Goal: Task Accomplishment & Management: Use online tool/utility

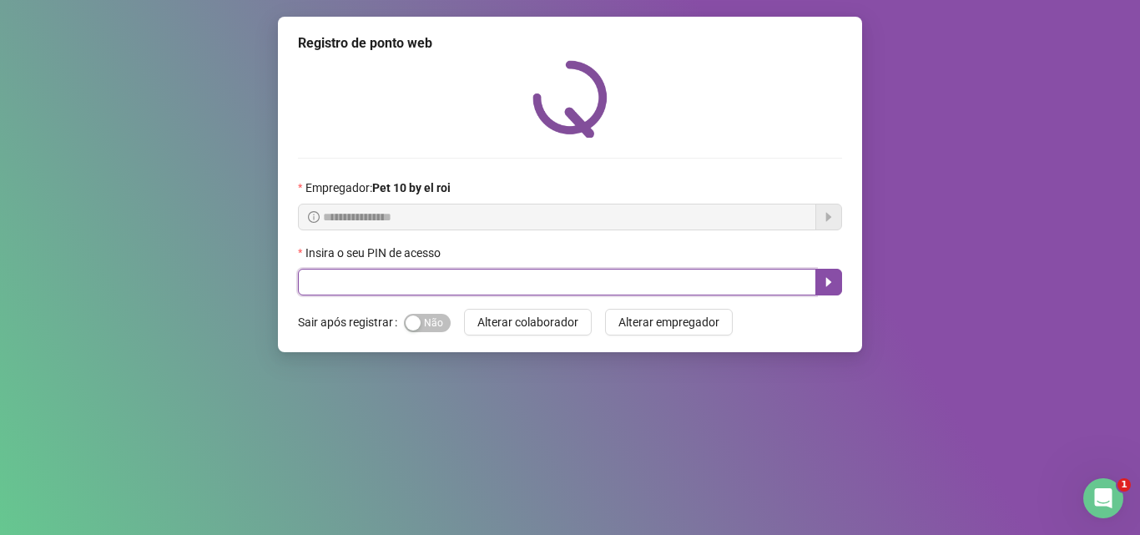
click at [511, 288] on input "text" at bounding box center [557, 282] width 518 height 27
type input "*****"
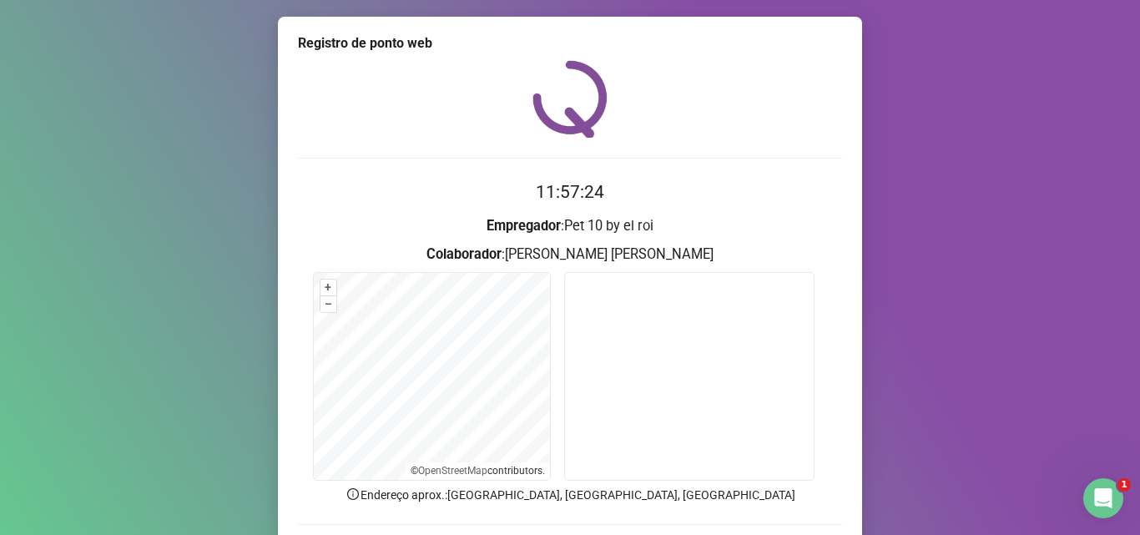
scroll to position [83, 0]
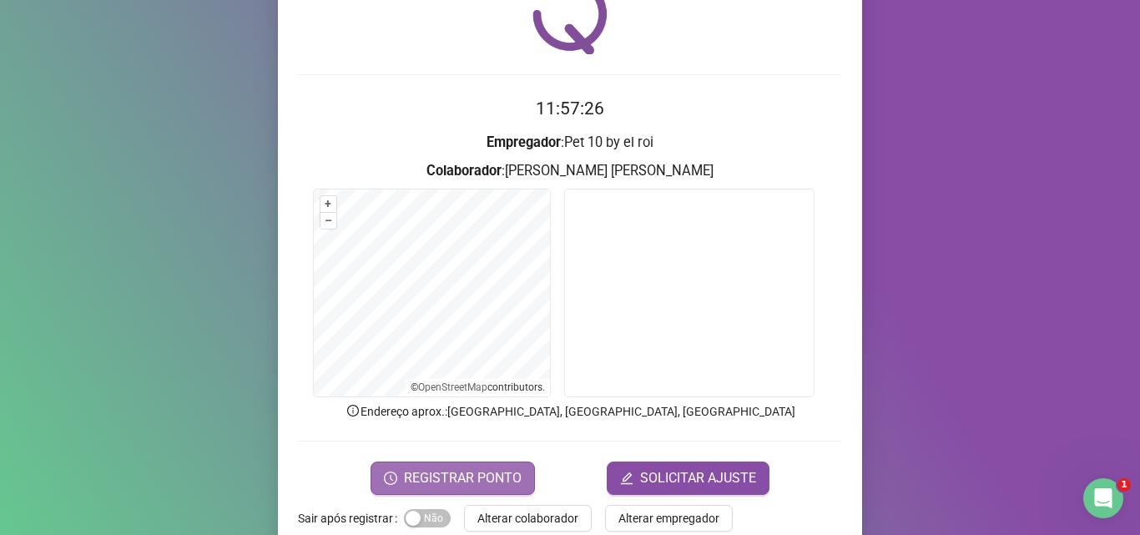
click at [496, 471] on span "REGISTRAR PONTO" at bounding box center [463, 478] width 118 height 20
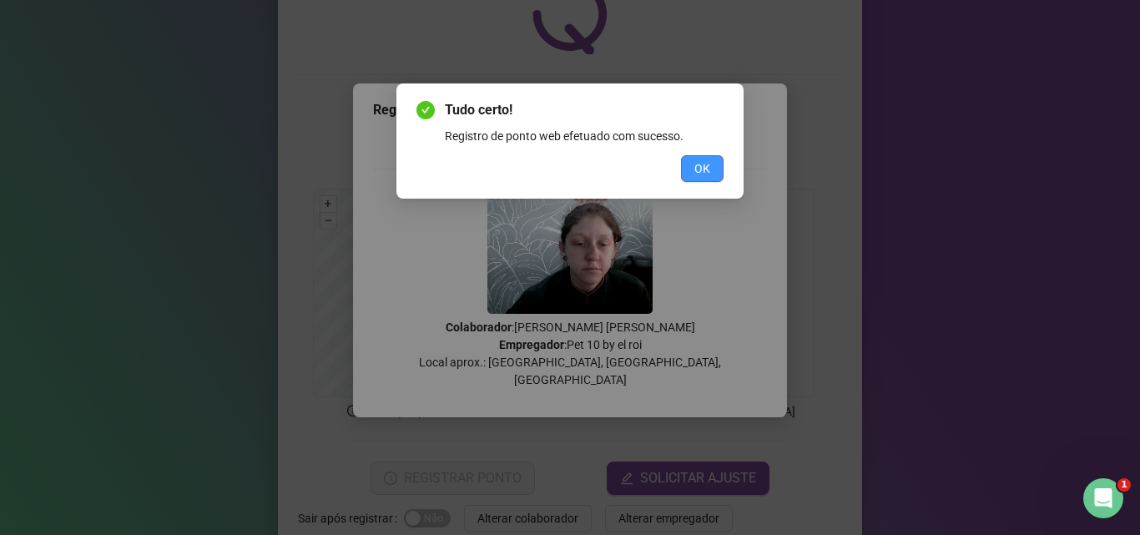
click at [700, 168] on span "OK" at bounding box center [702, 168] width 16 height 18
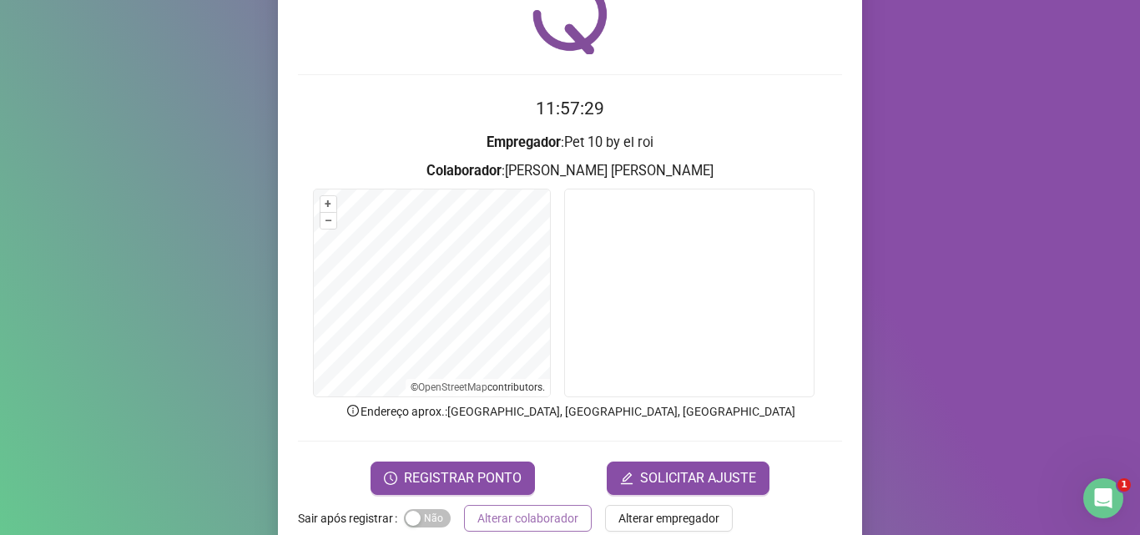
click at [502, 511] on span "Alterar colaborador" at bounding box center [527, 518] width 101 height 18
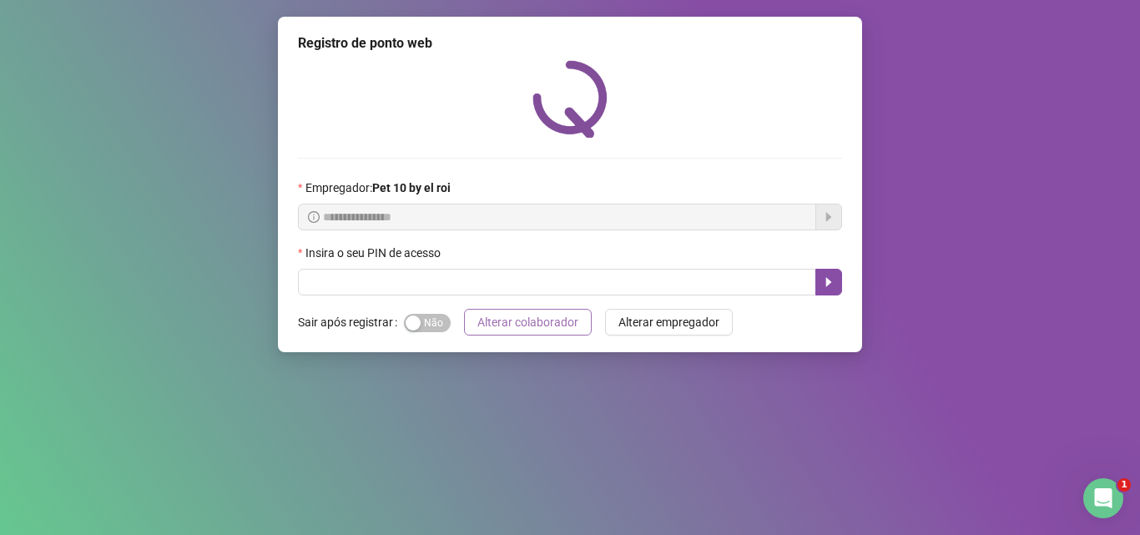
scroll to position [0, 0]
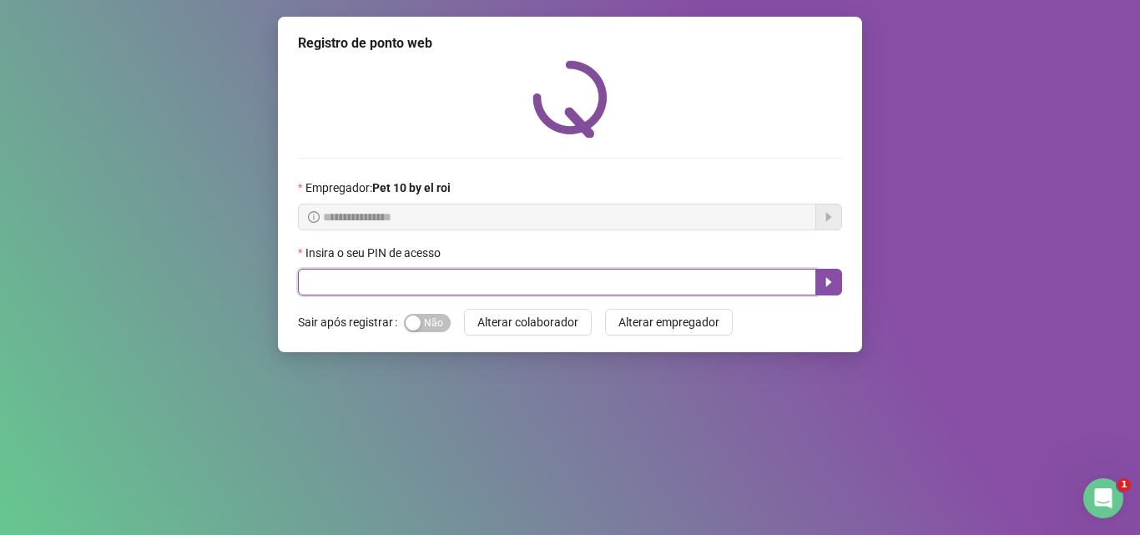
click at [428, 287] on input "text" at bounding box center [557, 282] width 518 height 27
type input "*****"
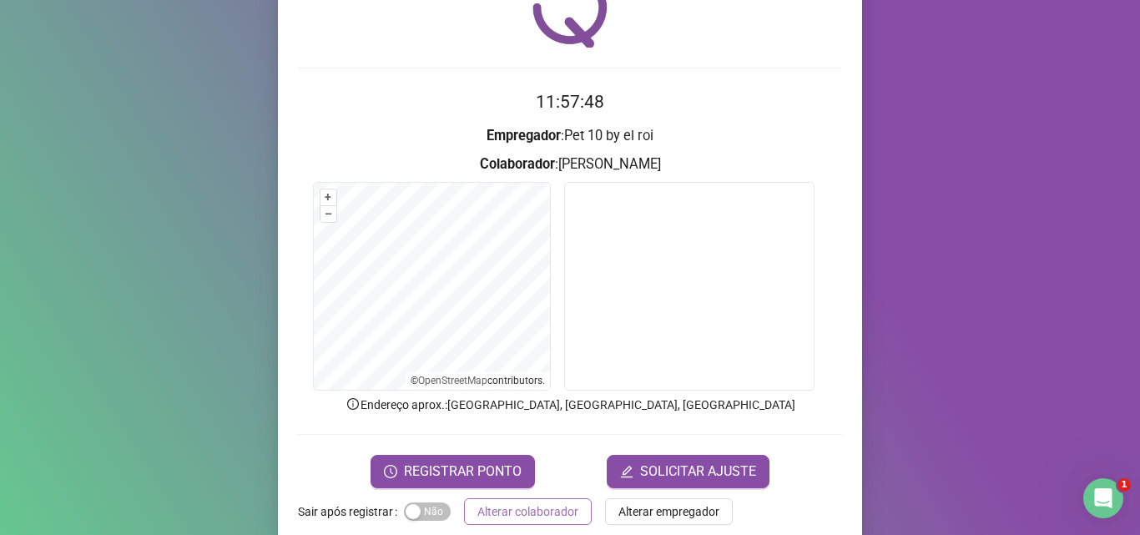
scroll to position [117, 0]
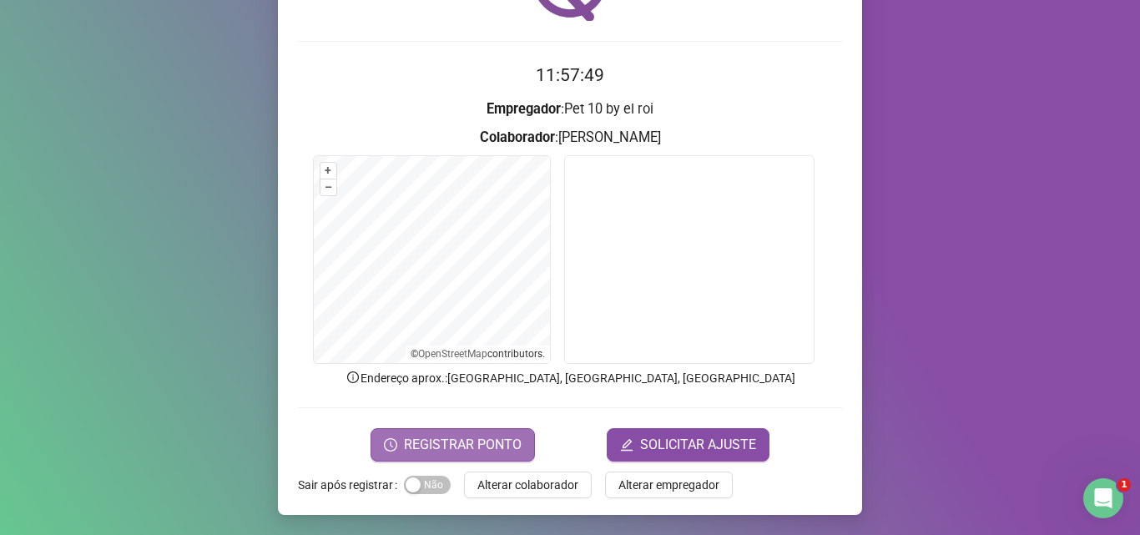
click at [464, 448] on span "REGISTRAR PONTO" at bounding box center [463, 445] width 118 height 20
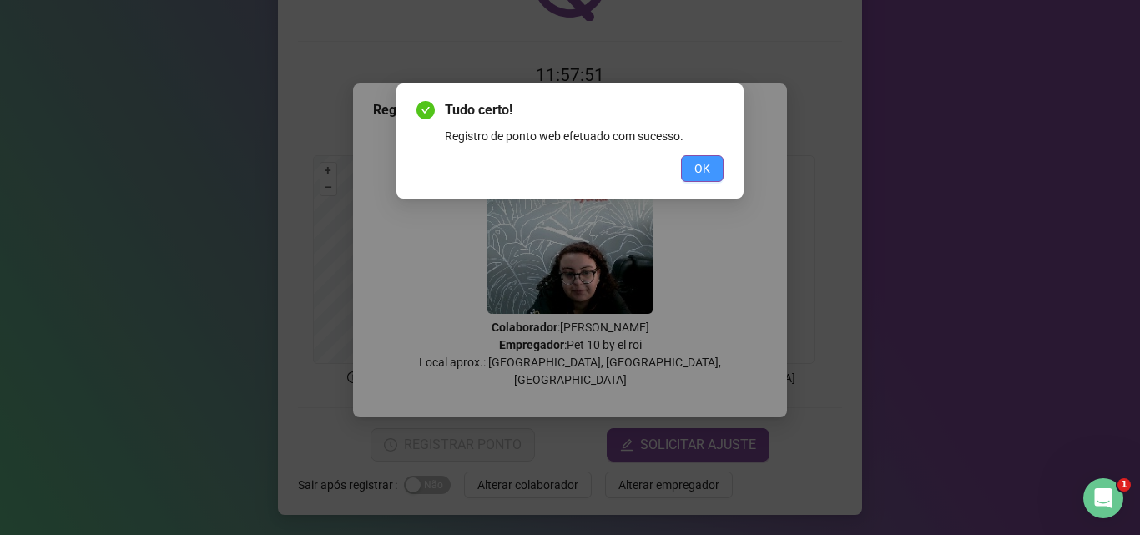
click at [698, 175] on span "OK" at bounding box center [702, 168] width 16 height 18
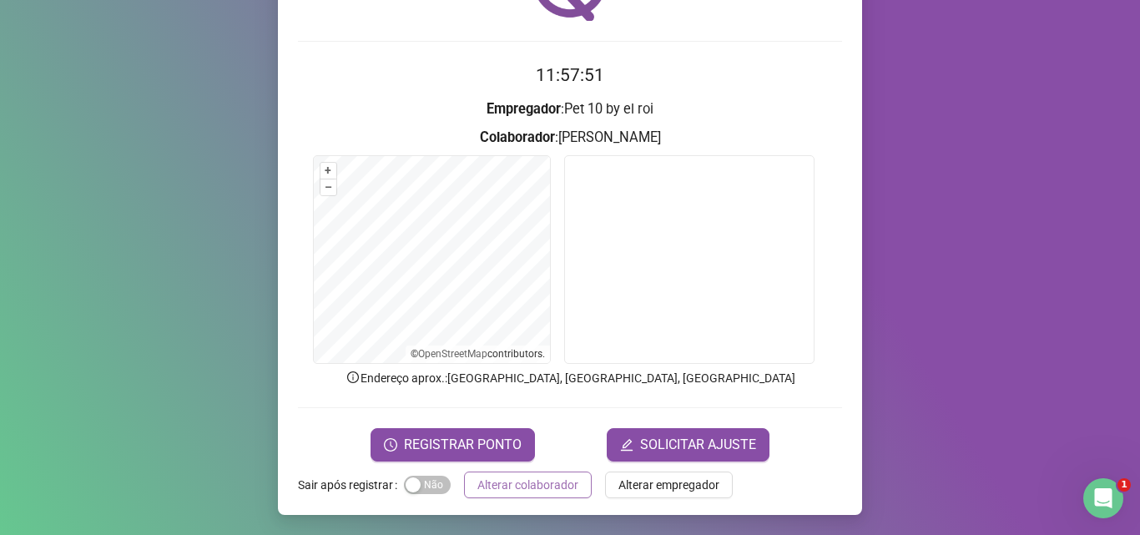
click at [548, 479] on span "Alterar colaborador" at bounding box center [527, 485] width 101 height 18
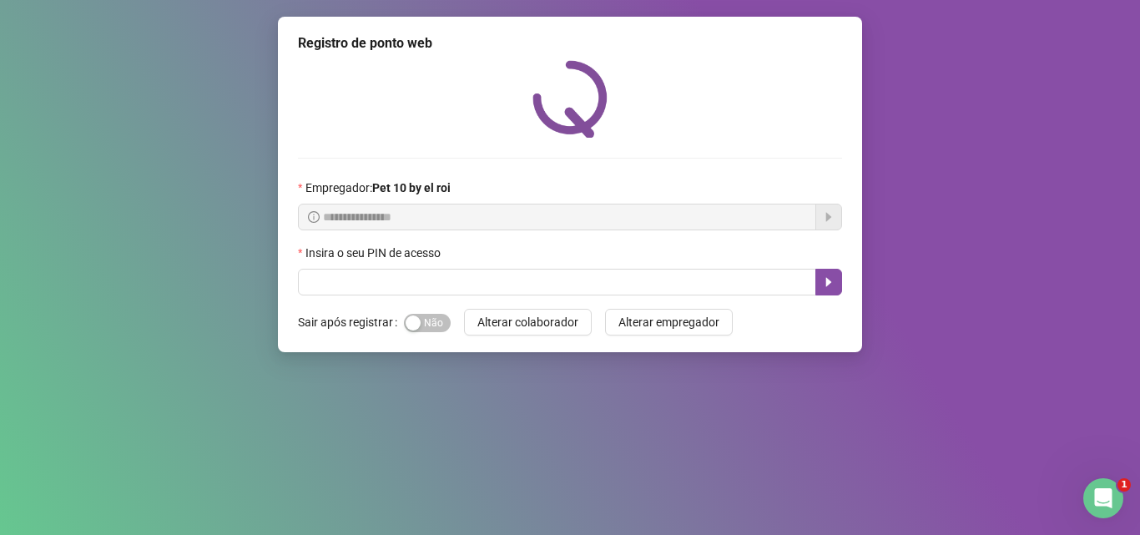
scroll to position [0, 0]
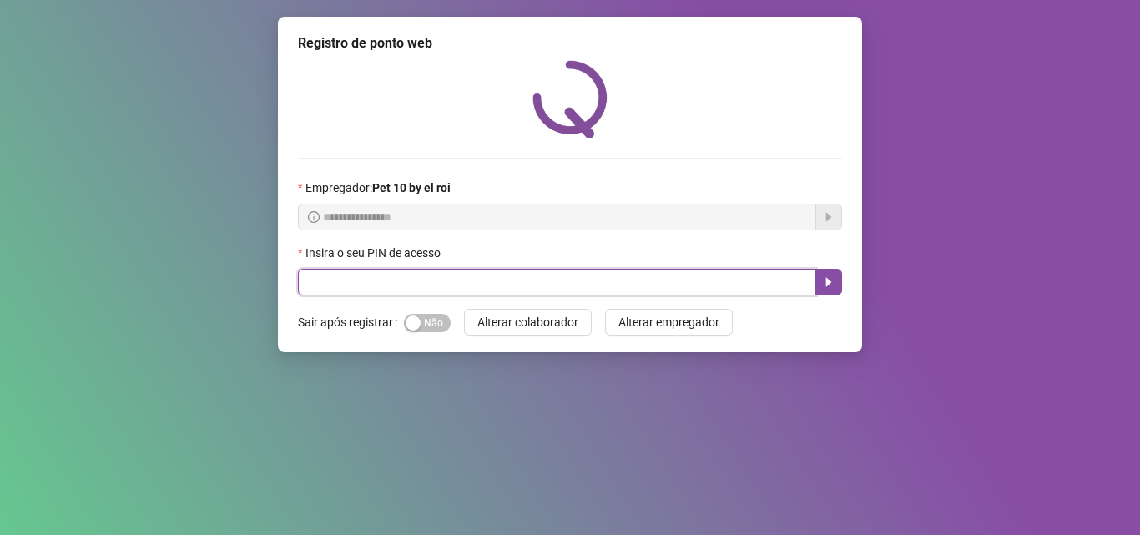
click at [530, 289] on input "text" at bounding box center [557, 282] width 518 height 27
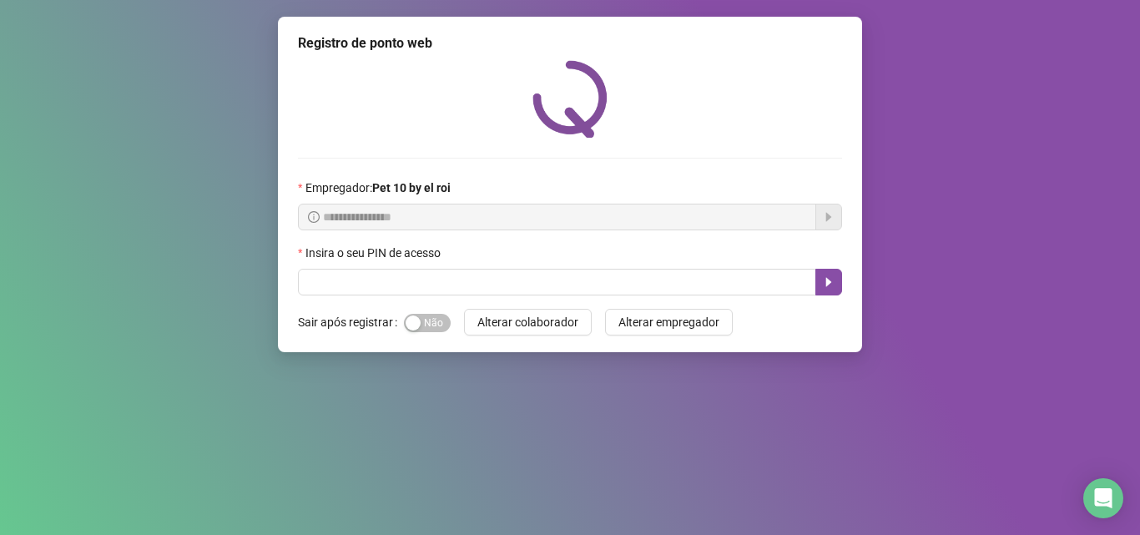
click at [1075, 280] on div "**********" at bounding box center [570, 267] width 1140 height 535
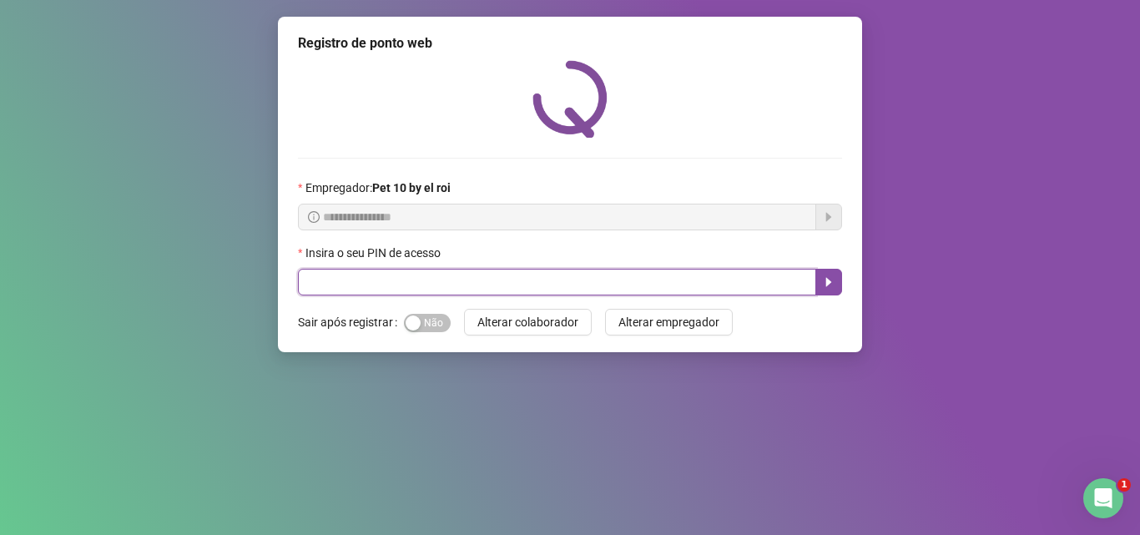
click at [634, 281] on input "text" at bounding box center [557, 282] width 518 height 27
type input "*****"
click at [829, 281] on icon "caret-right" at bounding box center [829, 282] width 6 height 9
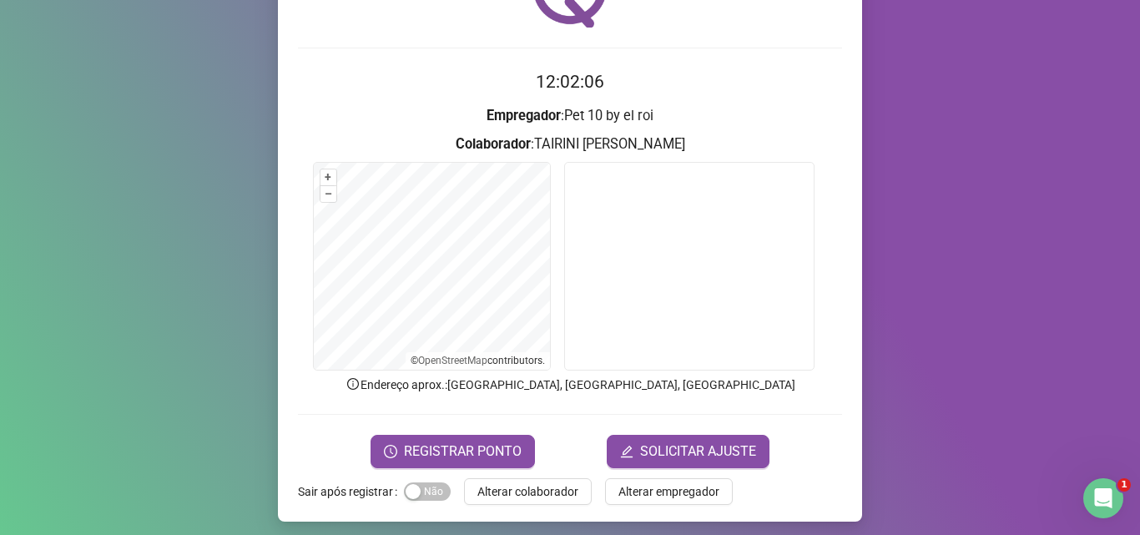
scroll to position [117, 0]
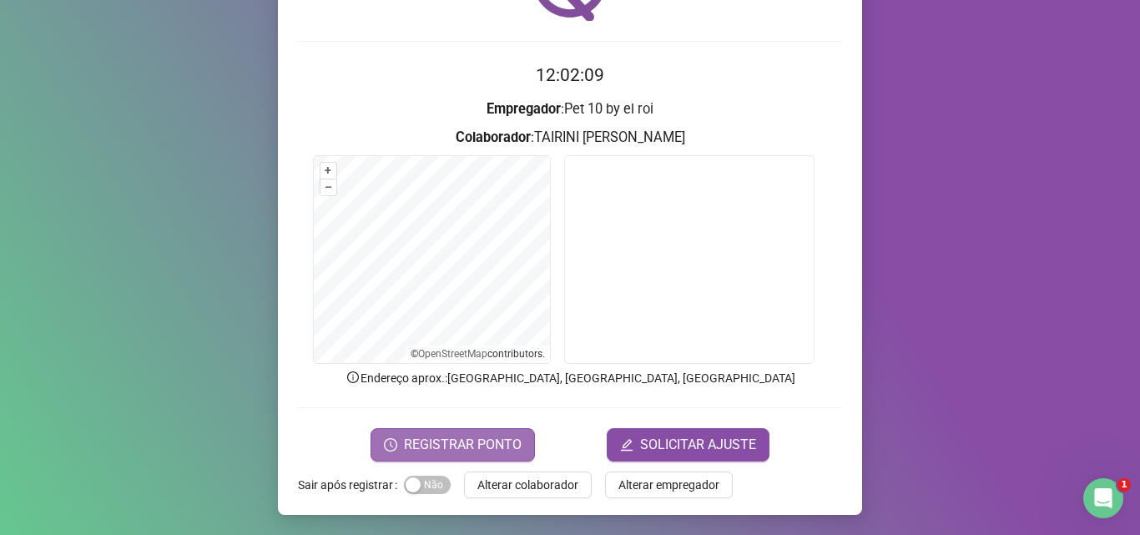
click at [471, 436] on span "REGISTRAR PONTO" at bounding box center [463, 445] width 118 height 20
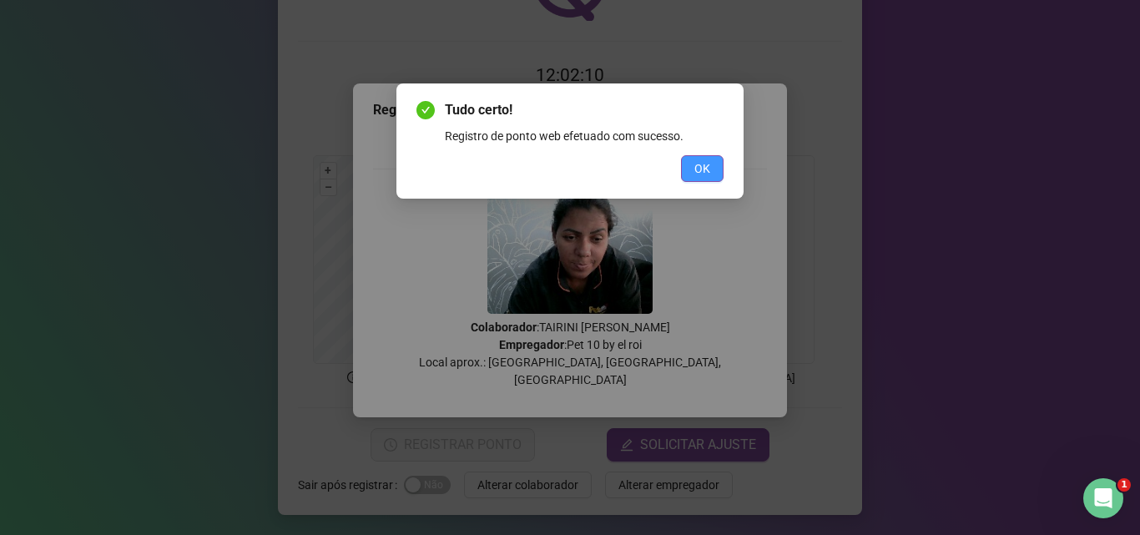
click at [691, 167] on button "OK" at bounding box center [702, 168] width 43 height 27
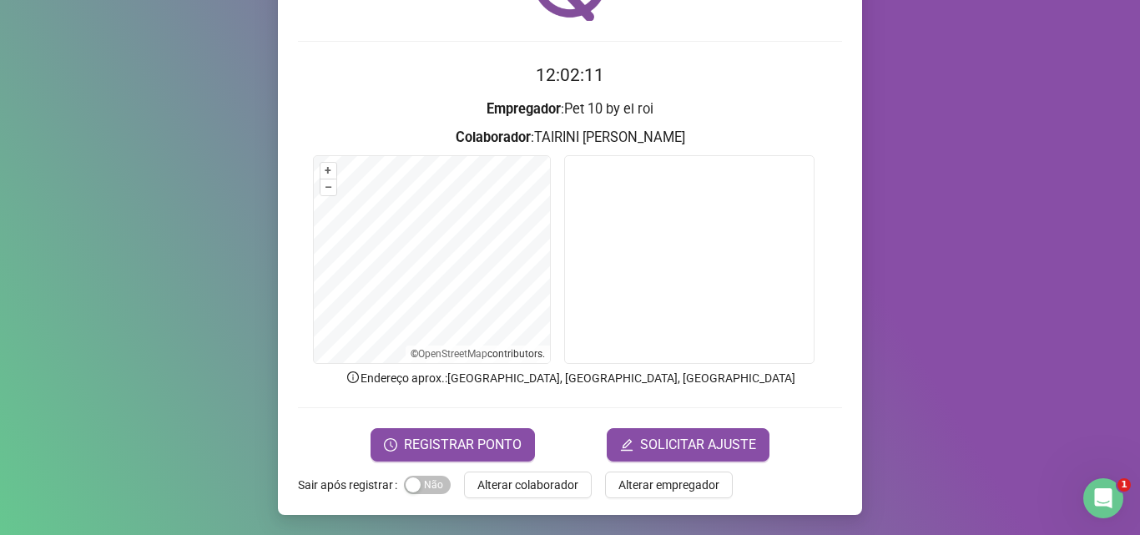
click at [550, 486] on span "Alterar colaborador" at bounding box center [527, 485] width 101 height 18
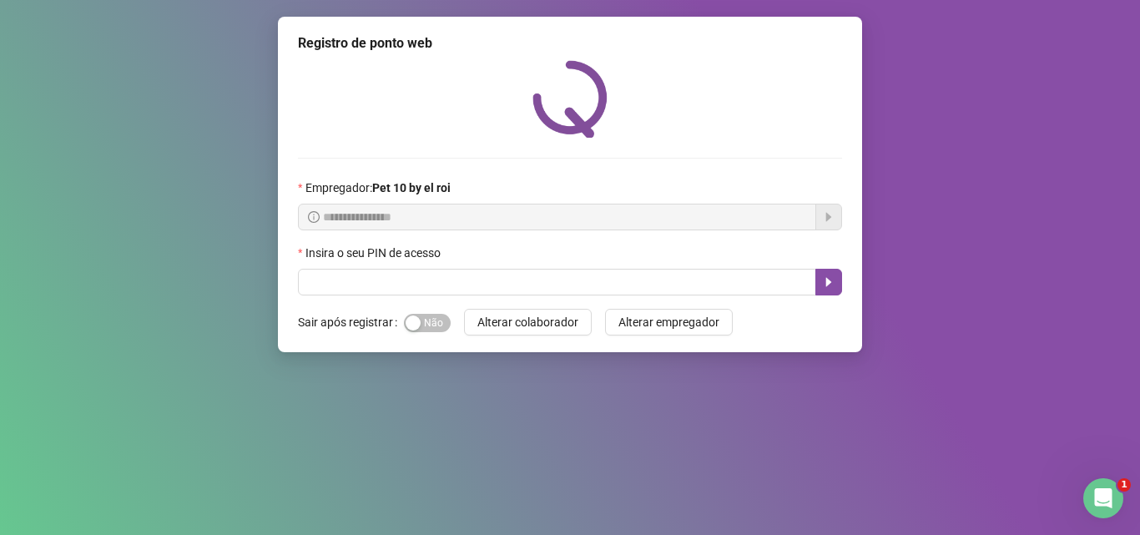
scroll to position [0, 0]
